Goal: Check status: Check status

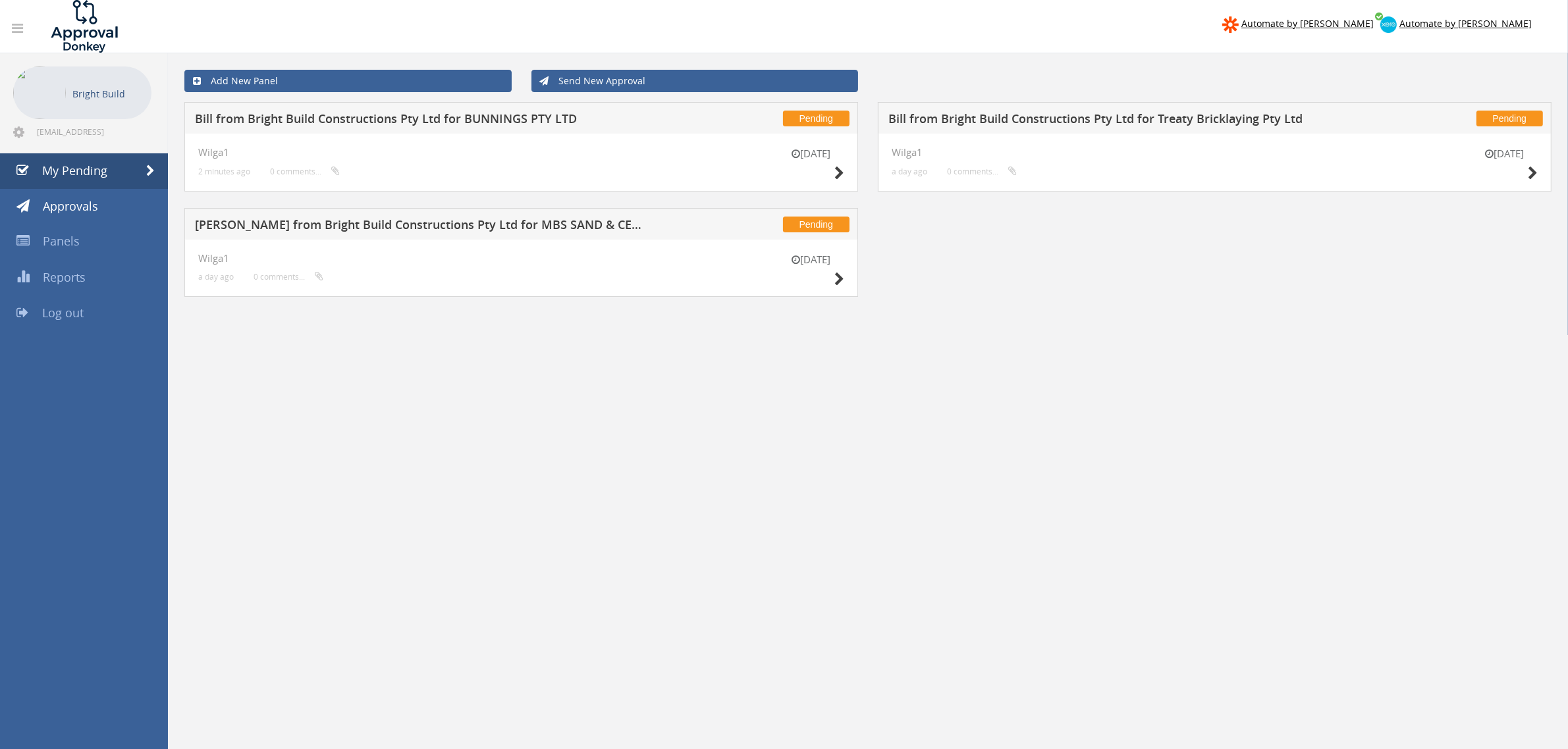
click at [844, 279] on div "[DATE] Wilga1 a day ago 0 comments..." at bounding box center [521, 269] width 674 height 58
click at [841, 279] on icon at bounding box center [840, 279] width 10 height 14
click at [1533, 173] on icon at bounding box center [1533, 173] width 10 height 14
click at [844, 172] on div "[DATE] Wilga1 2 minutes ago 0 comments..." at bounding box center [521, 163] width 674 height 58
click at [835, 169] on icon at bounding box center [840, 173] width 10 height 14
